Goal: Task Accomplishment & Management: Manage account settings

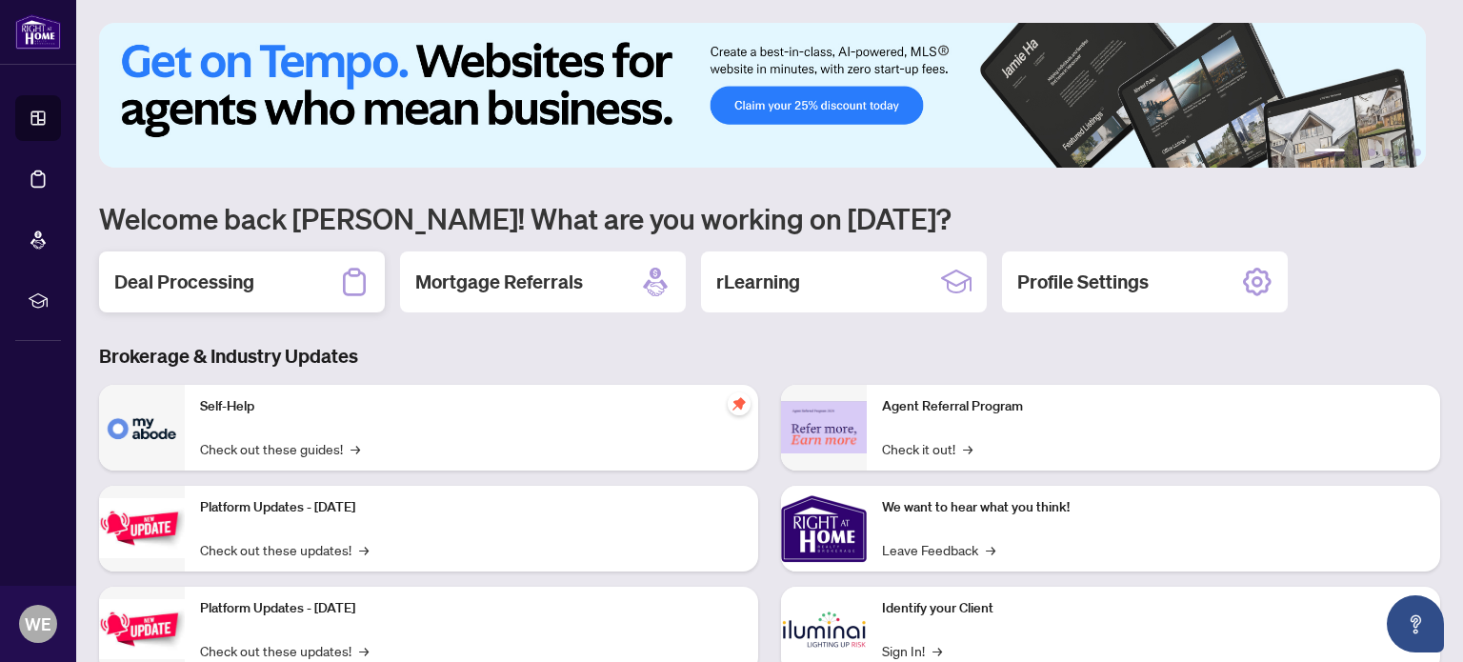
click at [207, 272] on h2 "Deal Processing" at bounding box center [184, 282] width 140 height 27
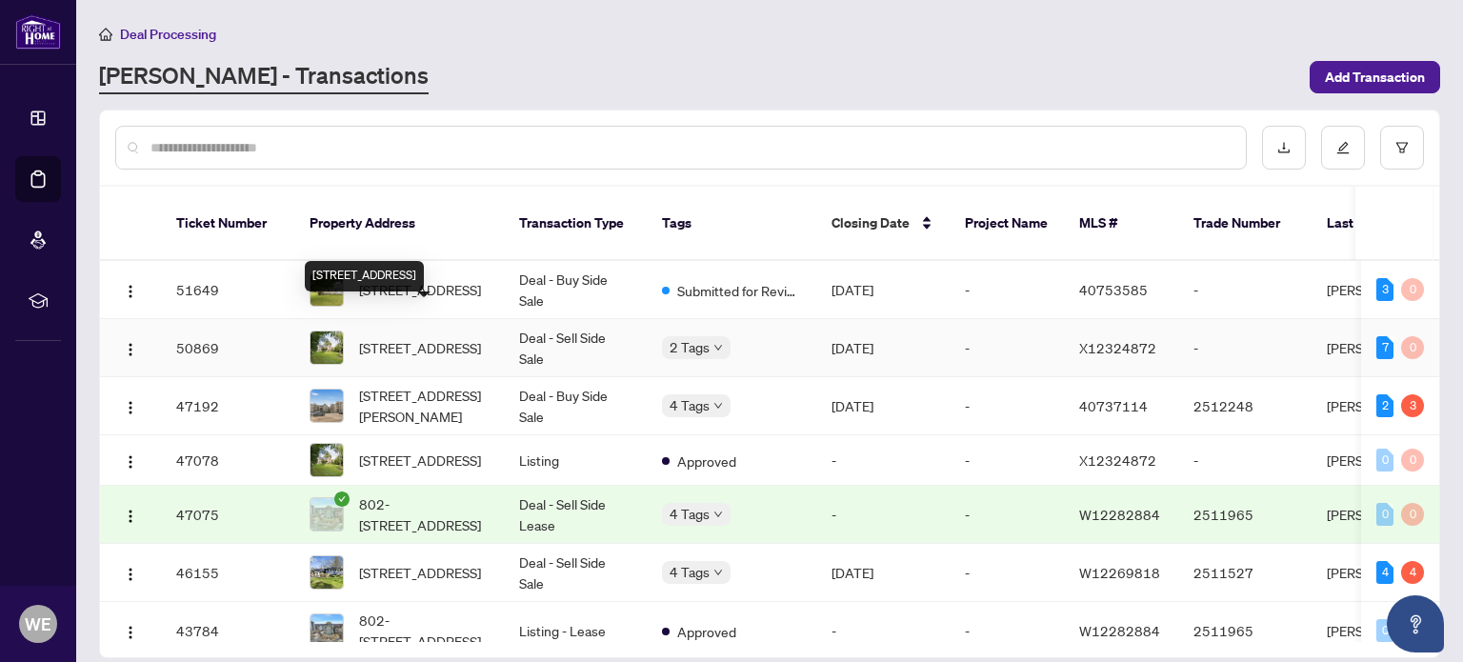
click at [403, 337] on span "[STREET_ADDRESS]" at bounding box center [420, 347] width 122 height 21
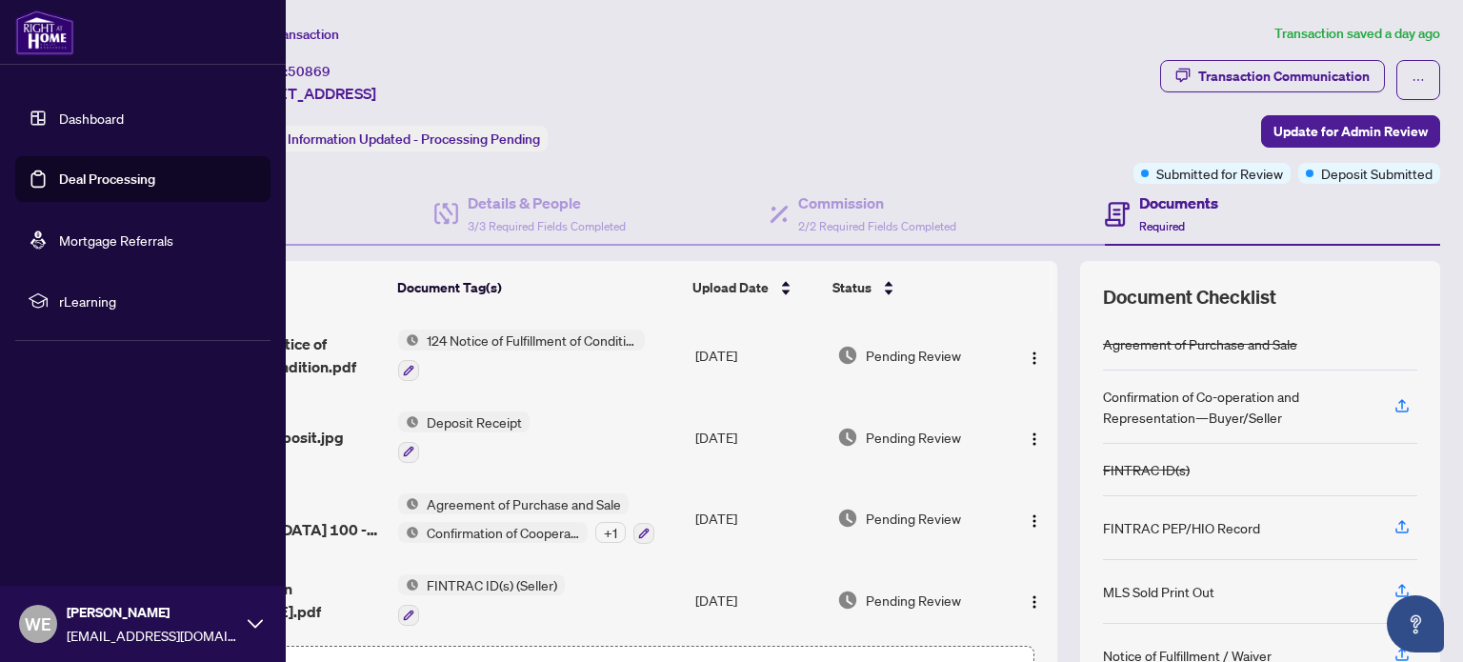
click at [11, 111] on ul "Dashboard Deal Processing Mortgage Referrals rLearning" at bounding box center [143, 209] width 286 height 259
click at [85, 119] on link "Dashboard" at bounding box center [91, 118] width 65 height 17
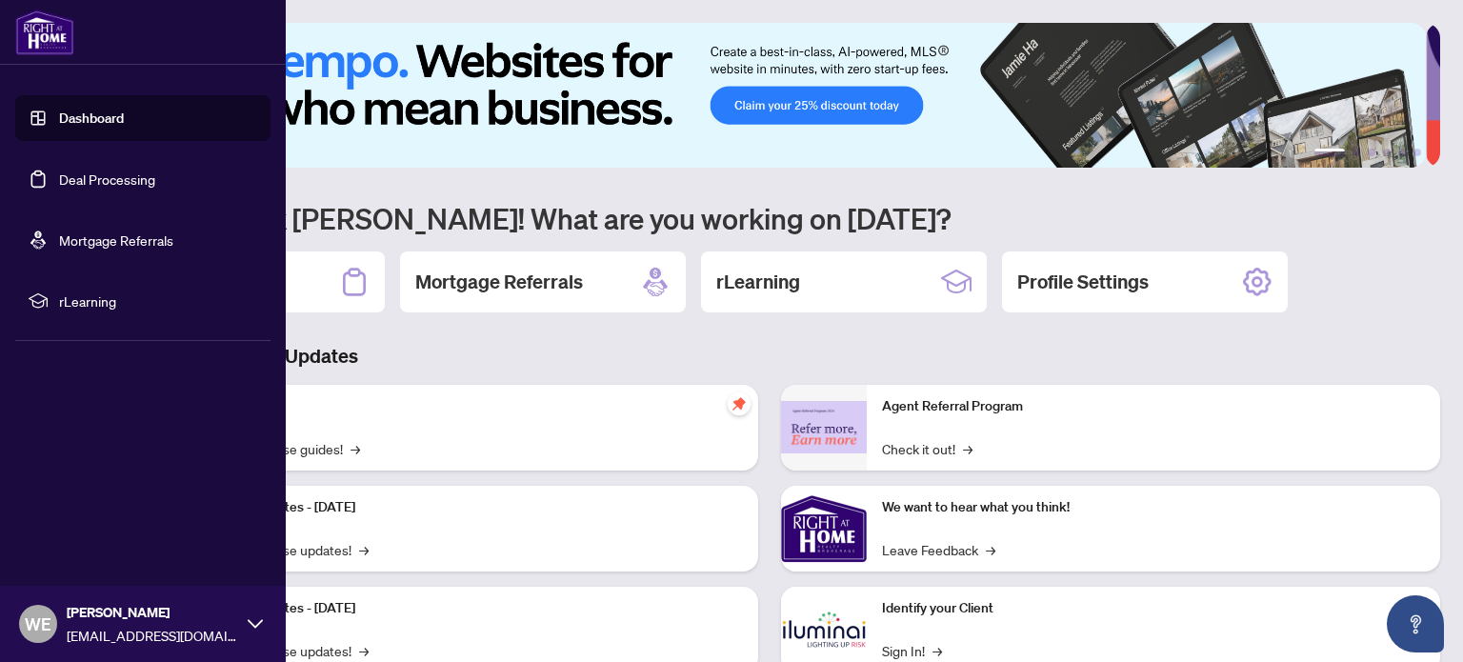
click at [59, 110] on link "Dashboard" at bounding box center [91, 118] width 65 height 17
click at [82, 117] on link "Dashboard" at bounding box center [91, 118] width 65 height 17
